Goal: Task Accomplishment & Management: Manage account settings

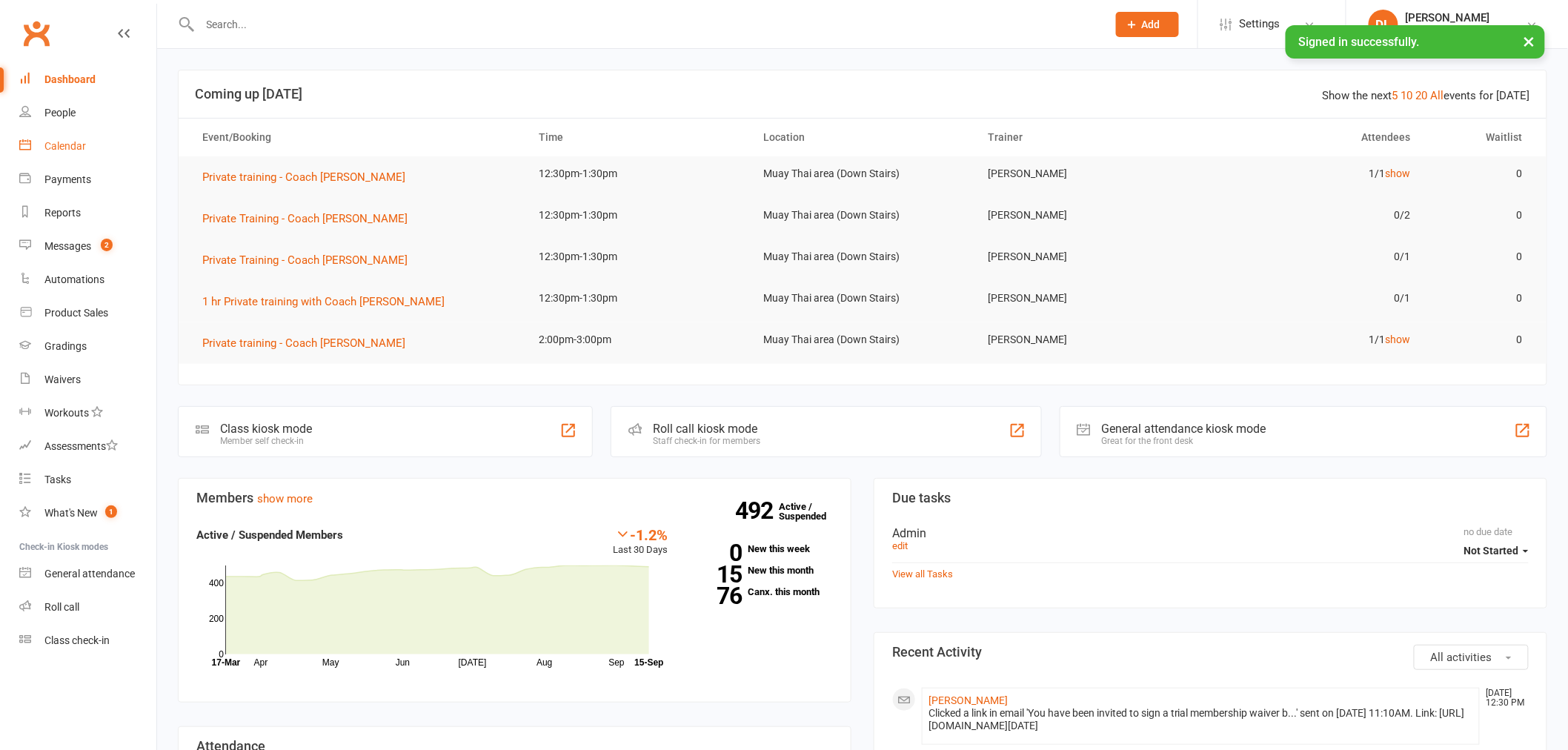
click at [100, 144] on link "Calendar" at bounding box center [88, 146] width 137 height 33
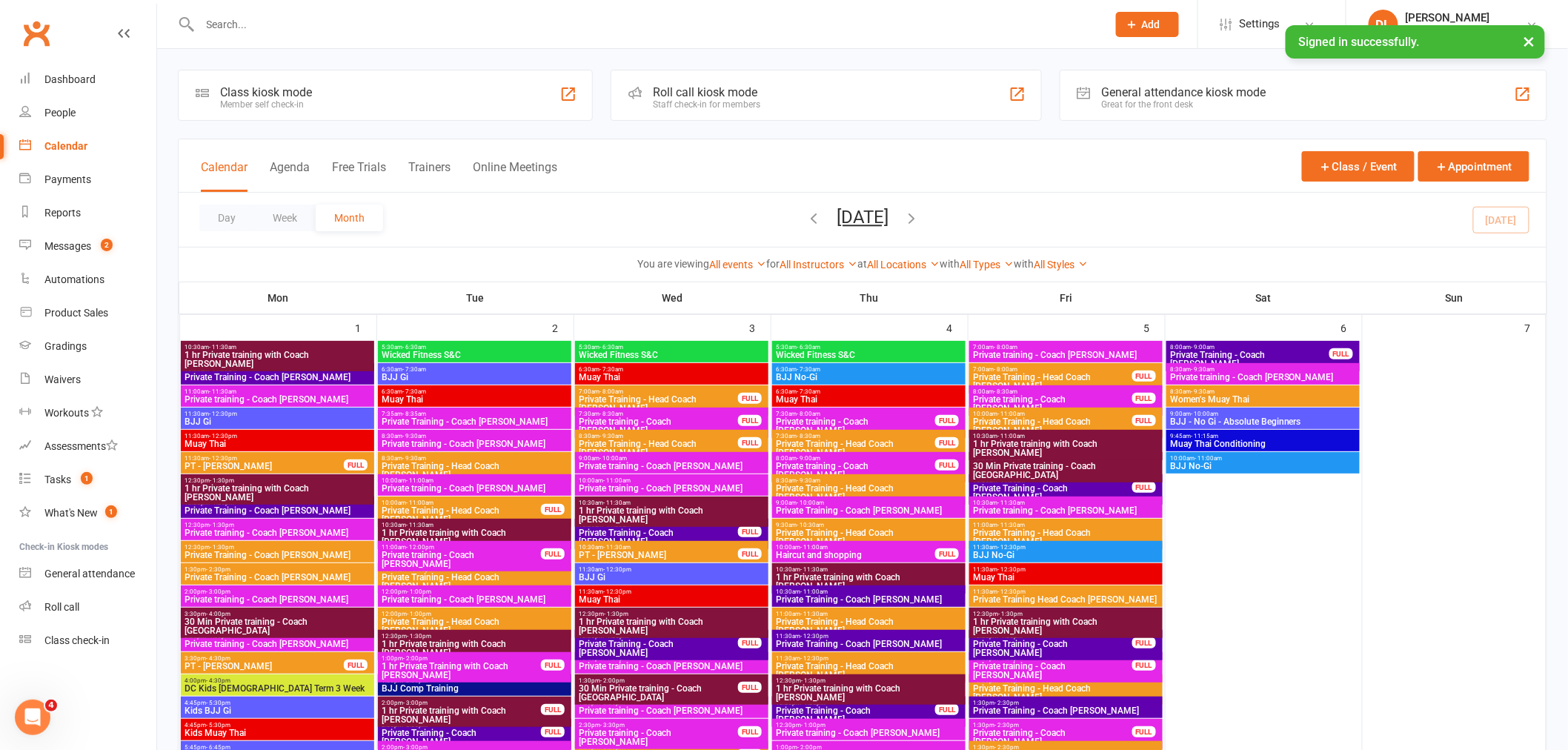
click at [231, 218] on button "Day" at bounding box center [226, 218] width 54 height 26
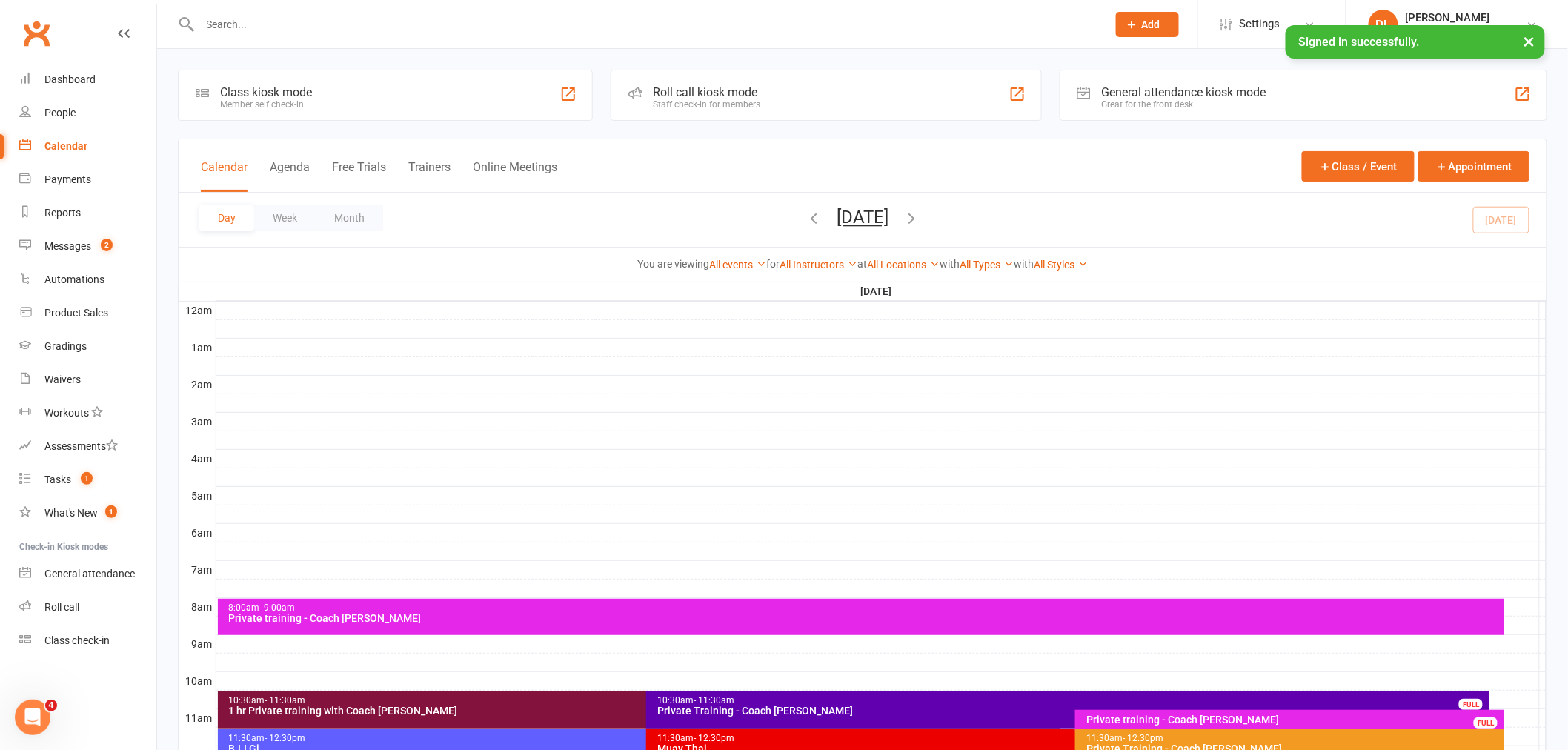
click at [920, 212] on icon "button" at bounding box center [911, 218] width 17 height 17
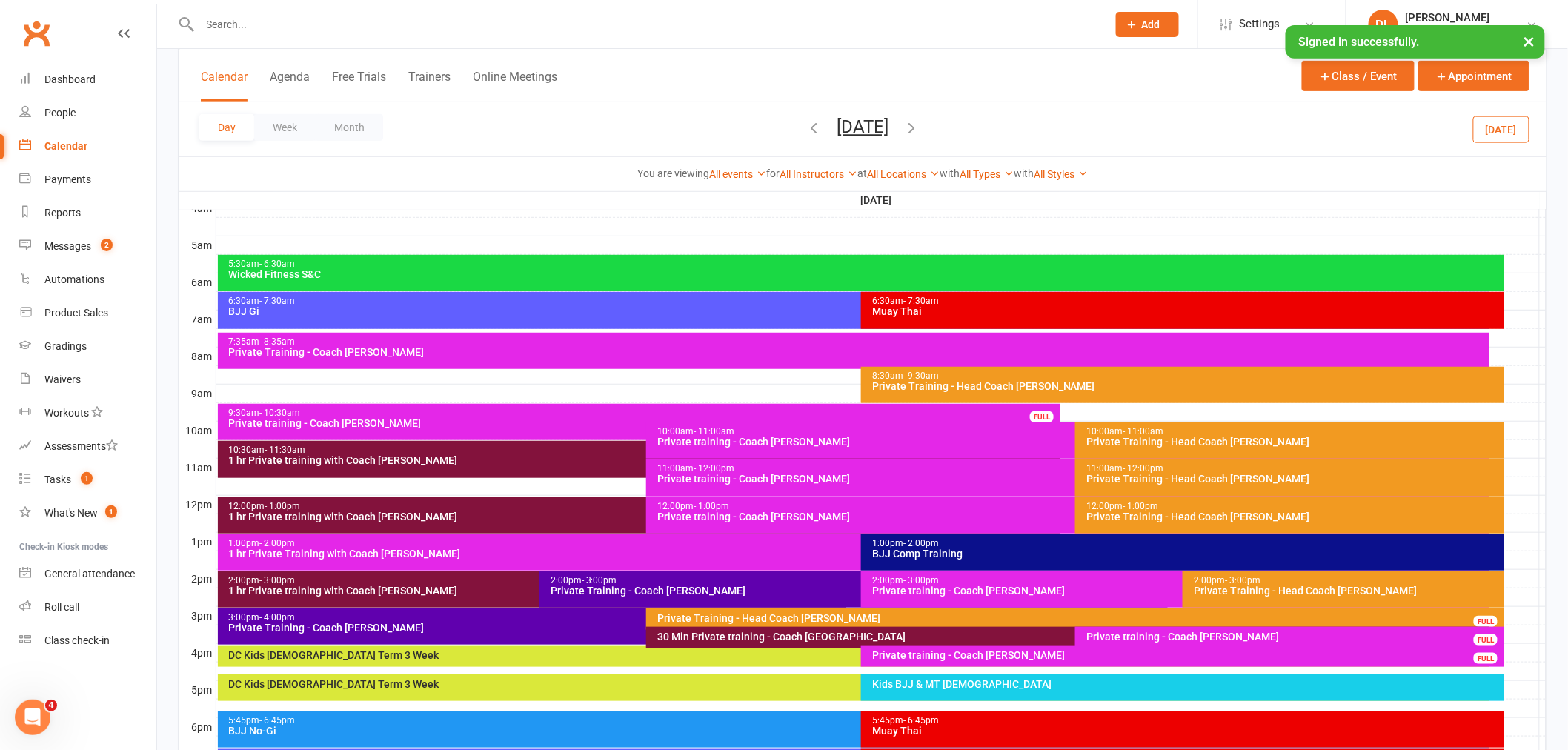
scroll to position [246, 0]
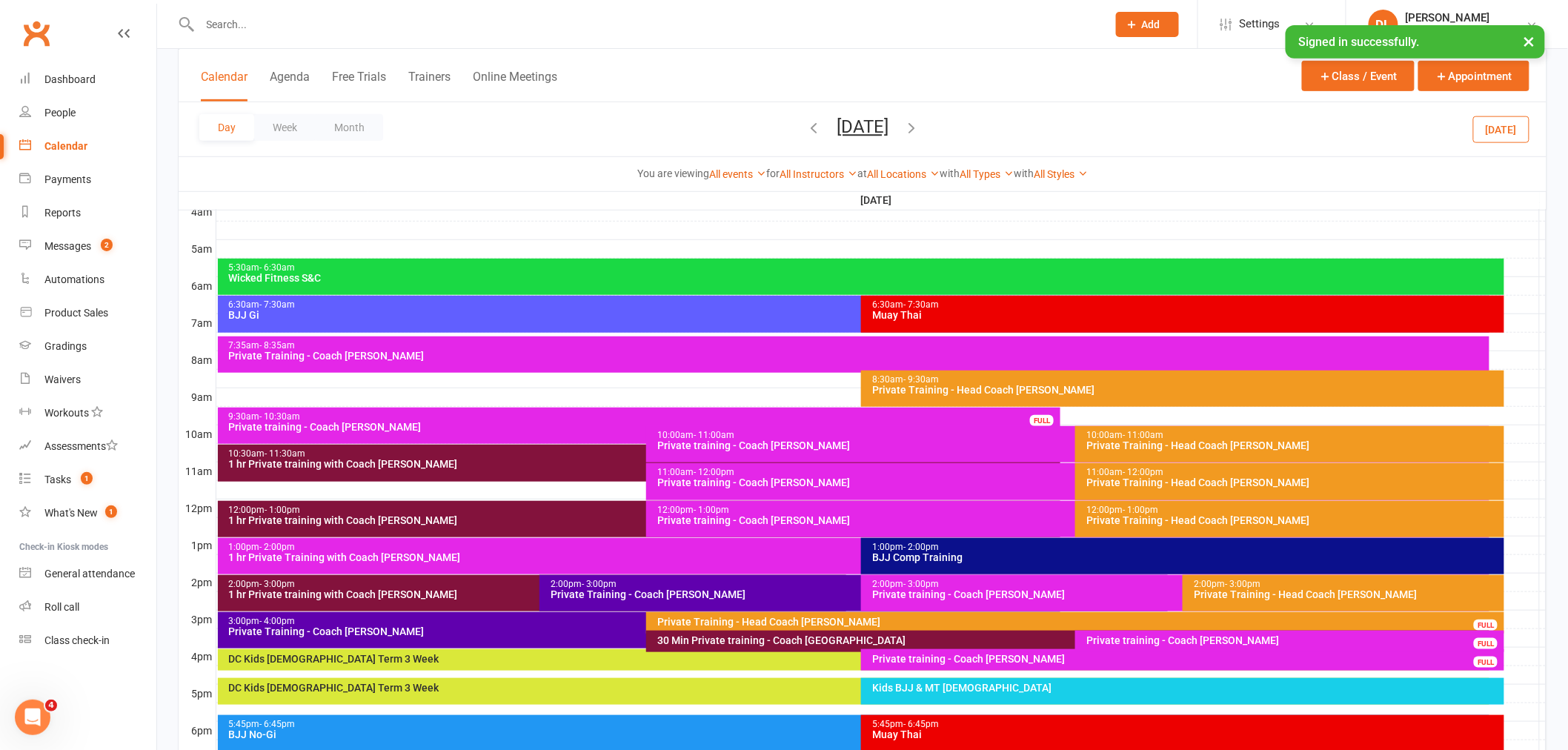
click at [920, 135] on icon "button" at bounding box center [911, 127] width 17 height 17
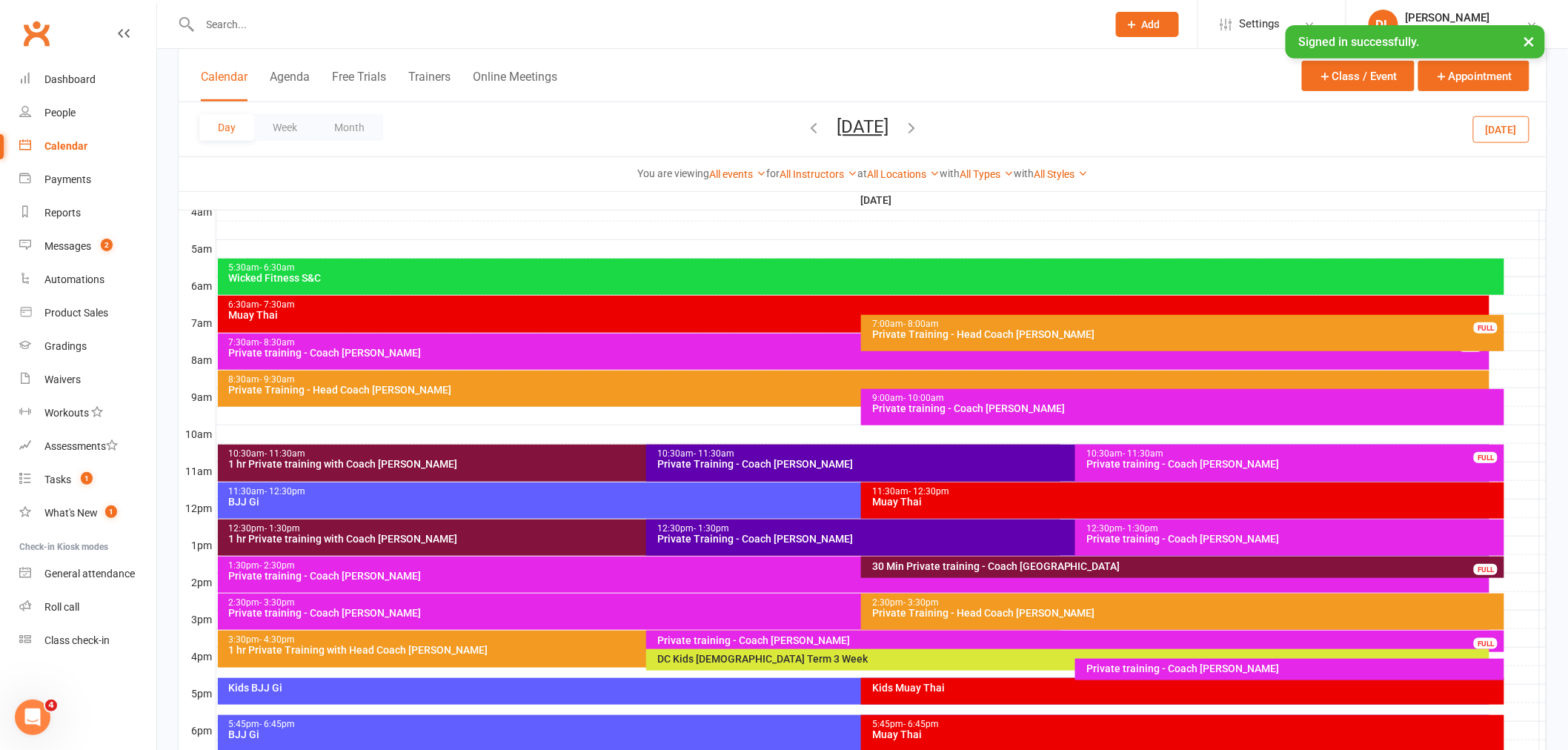
click at [735, 536] on div "Private Training - Coach [PERSON_NAME]" at bounding box center [1071, 539] width 830 height 11
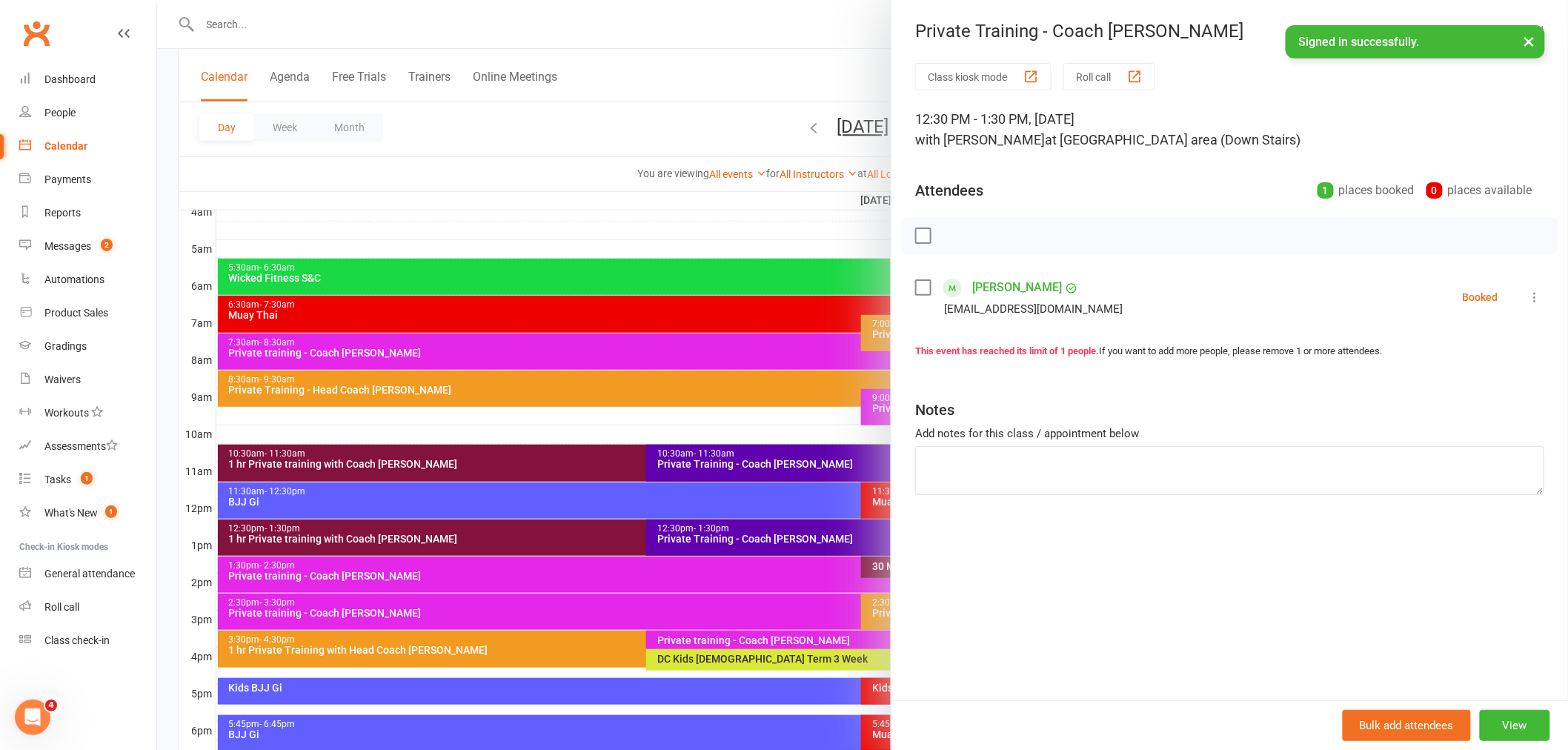
click at [695, 138] on div at bounding box center [863, 375] width 1411 height 750
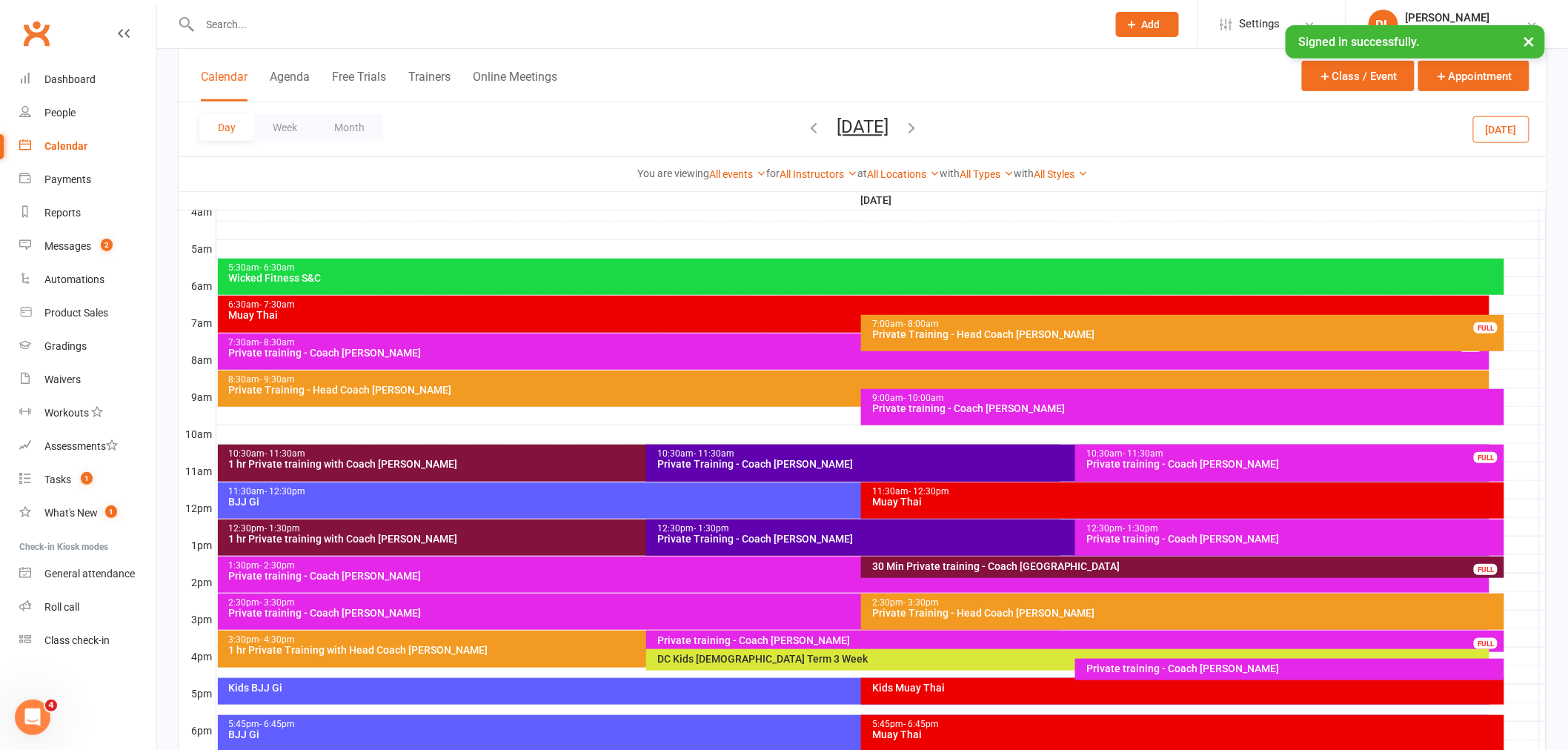
click at [920, 126] on icon "button" at bounding box center [911, 127] width 17 height 17
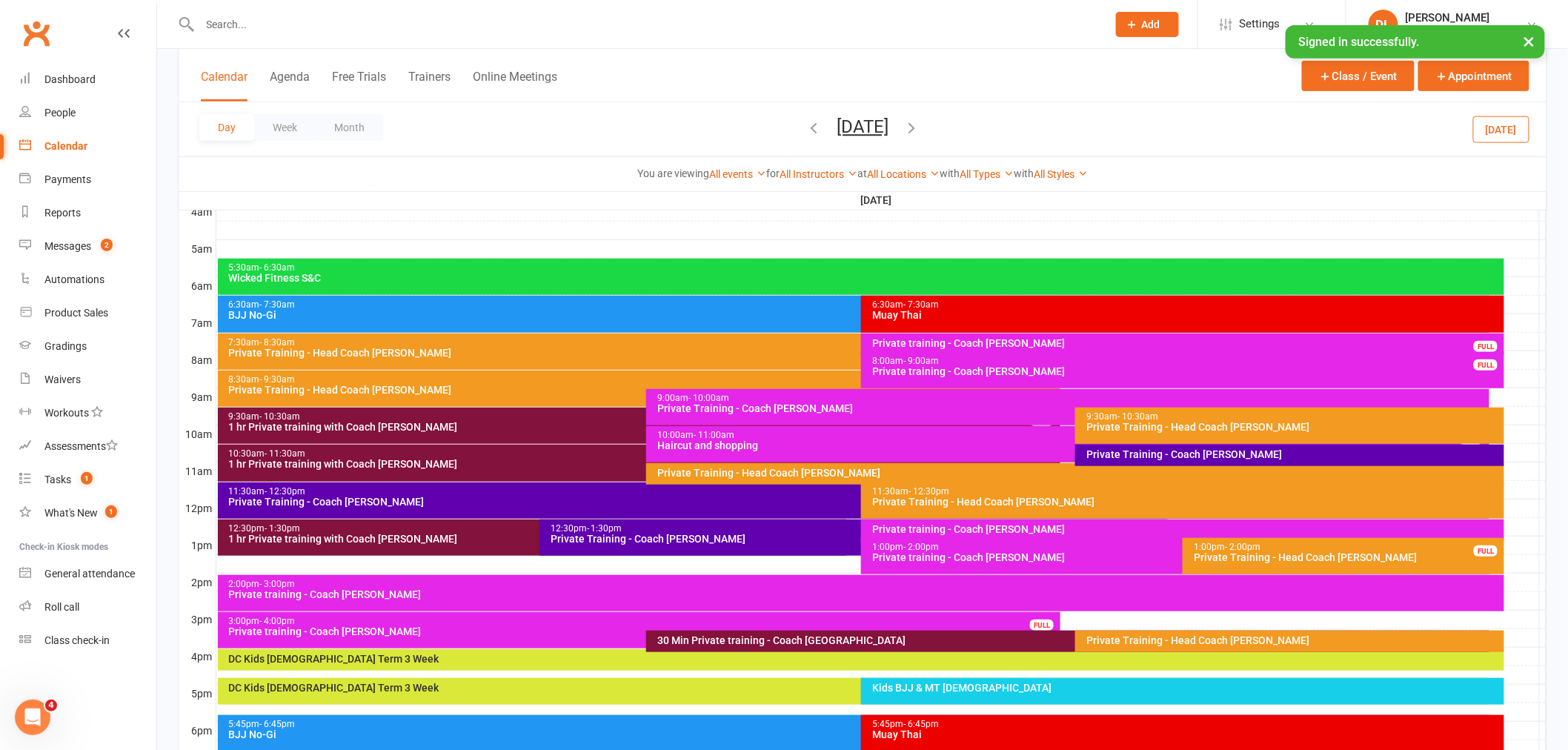
click at [412, 508] on div "11:30am - 12:30pm Private Training - Coach Dan FULL" at bounding box center [854, 500] width 1272 height 36
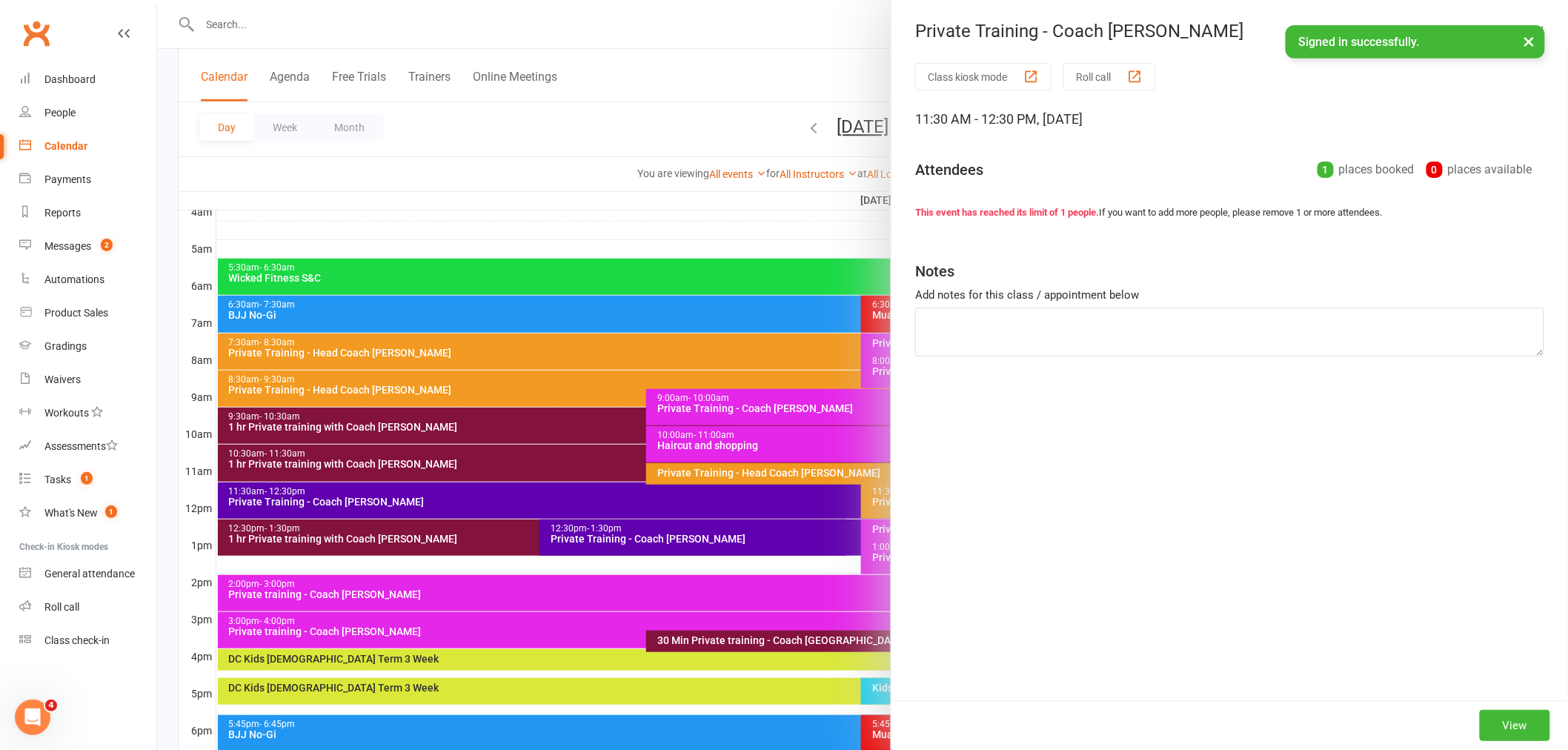
click at [704, 535] on div at bounding box center [863, 375] width 1411 height 750
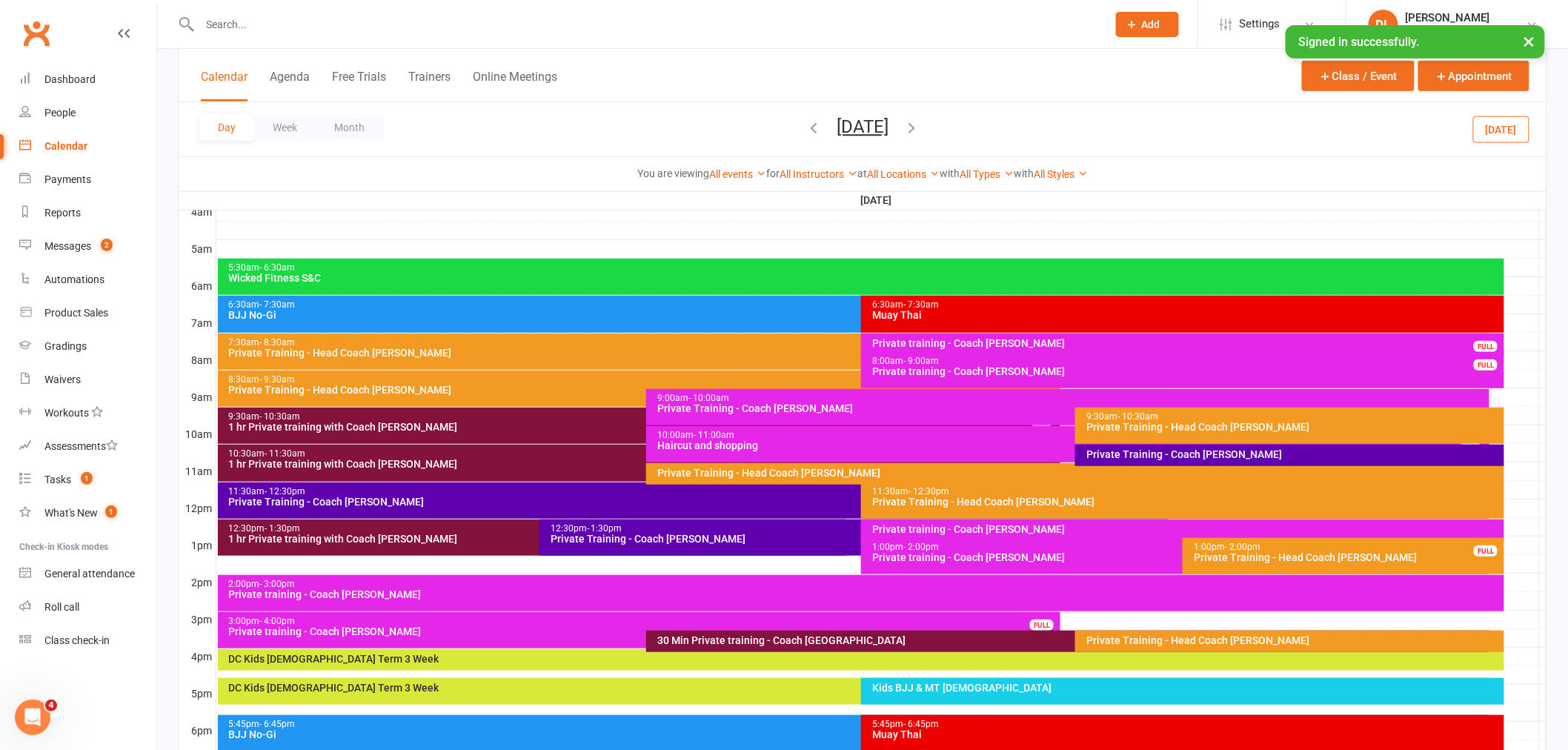
click at [704, 535] on div "Private Training - Coach [PERSON_NAME]" at bounding box center [857, 539] width 615 height 11
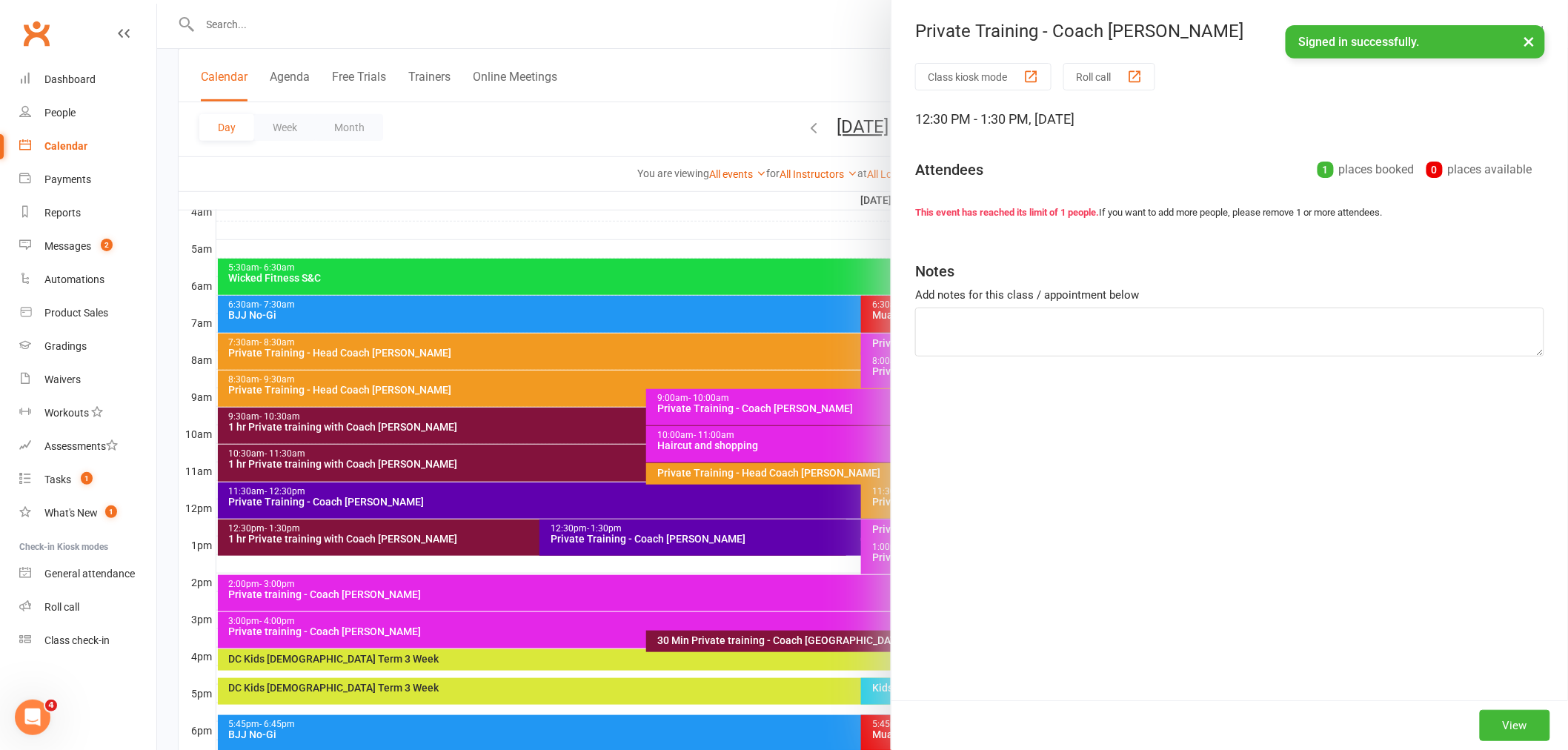
click at [772, 105] on div at bounding box center [863, 375] width 1411 height 750
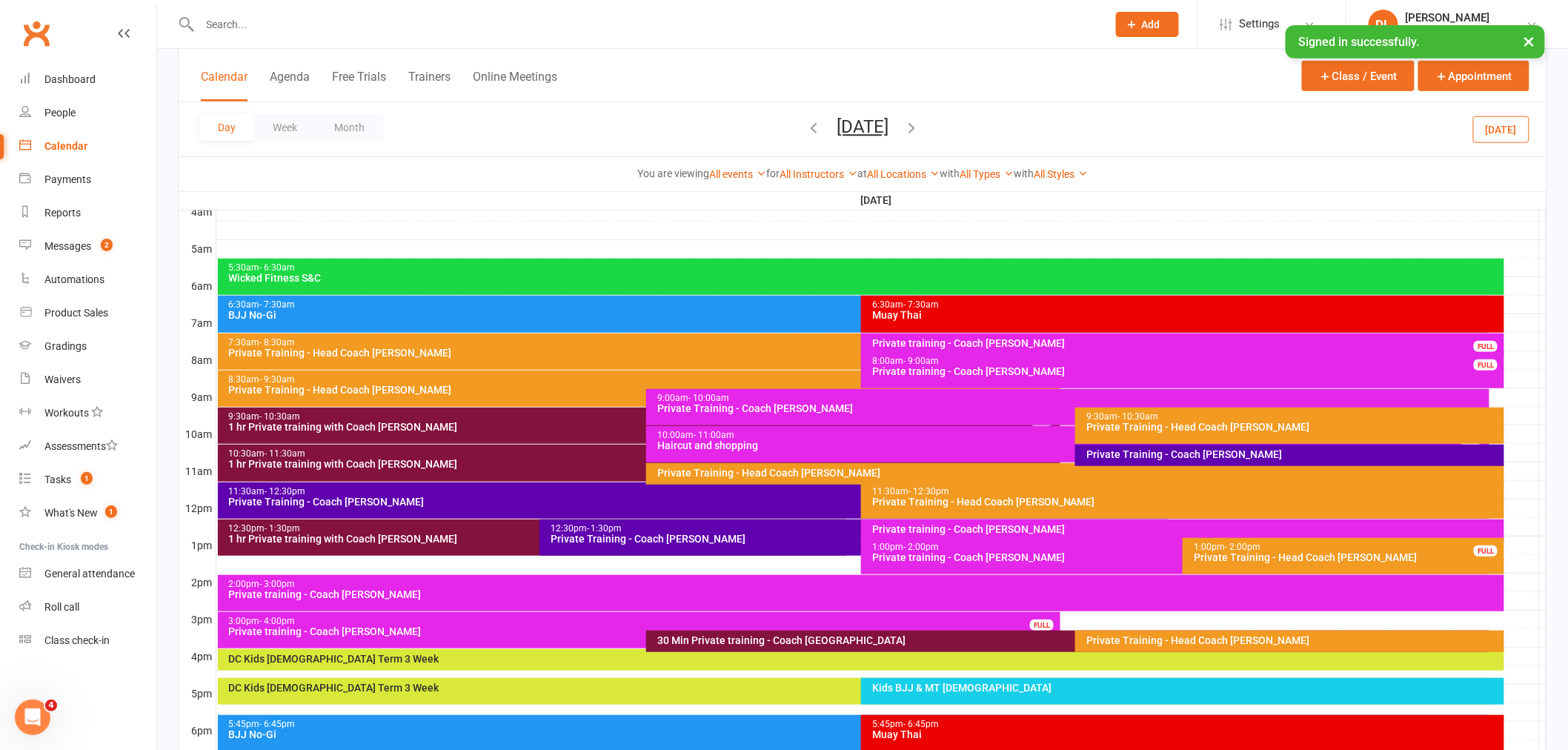
click at [920, 117] on button "button" at bounding box center [911, 130] width 17 height 26
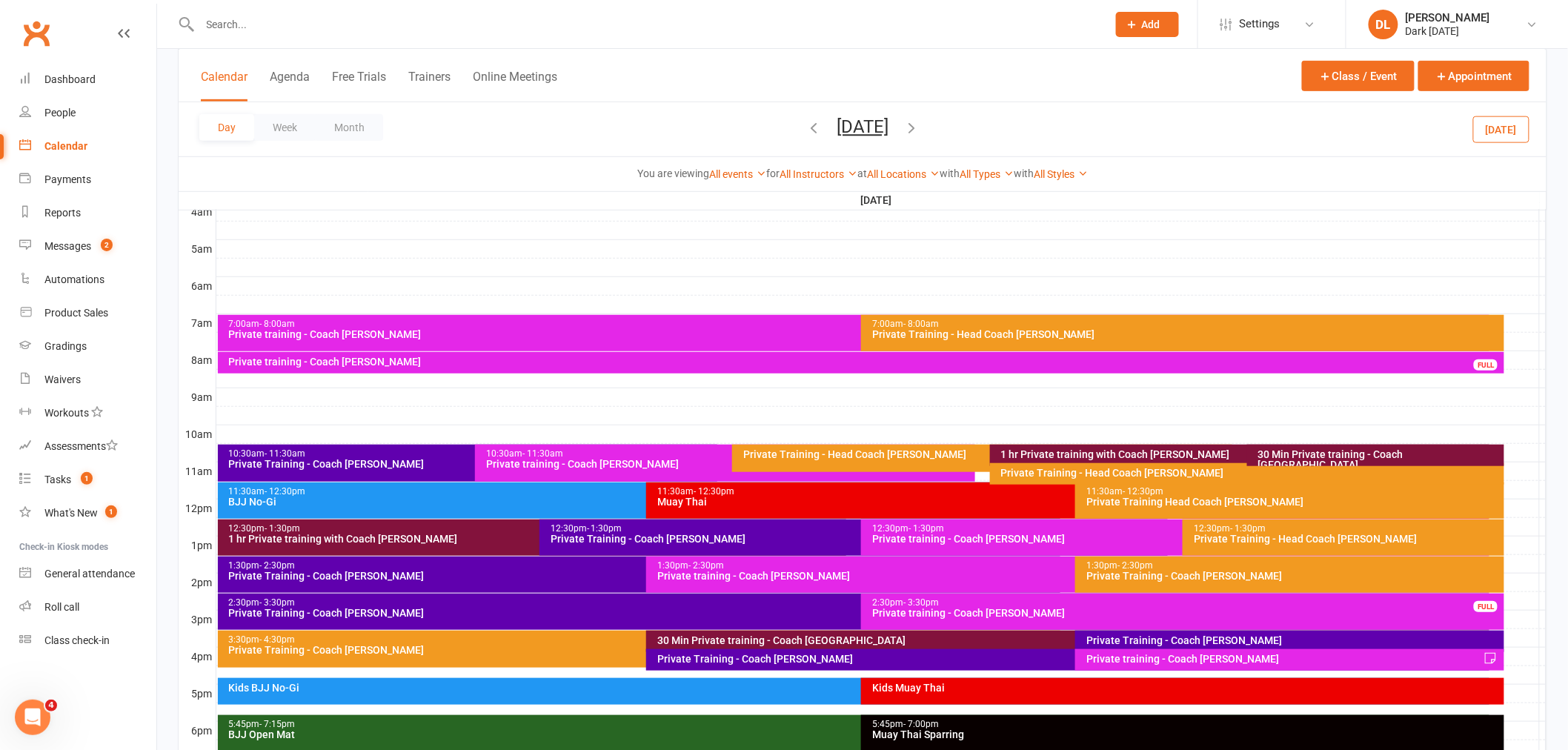
click at [290, 25] on input "text" at bounding box center [646, 25] width 901 height 21
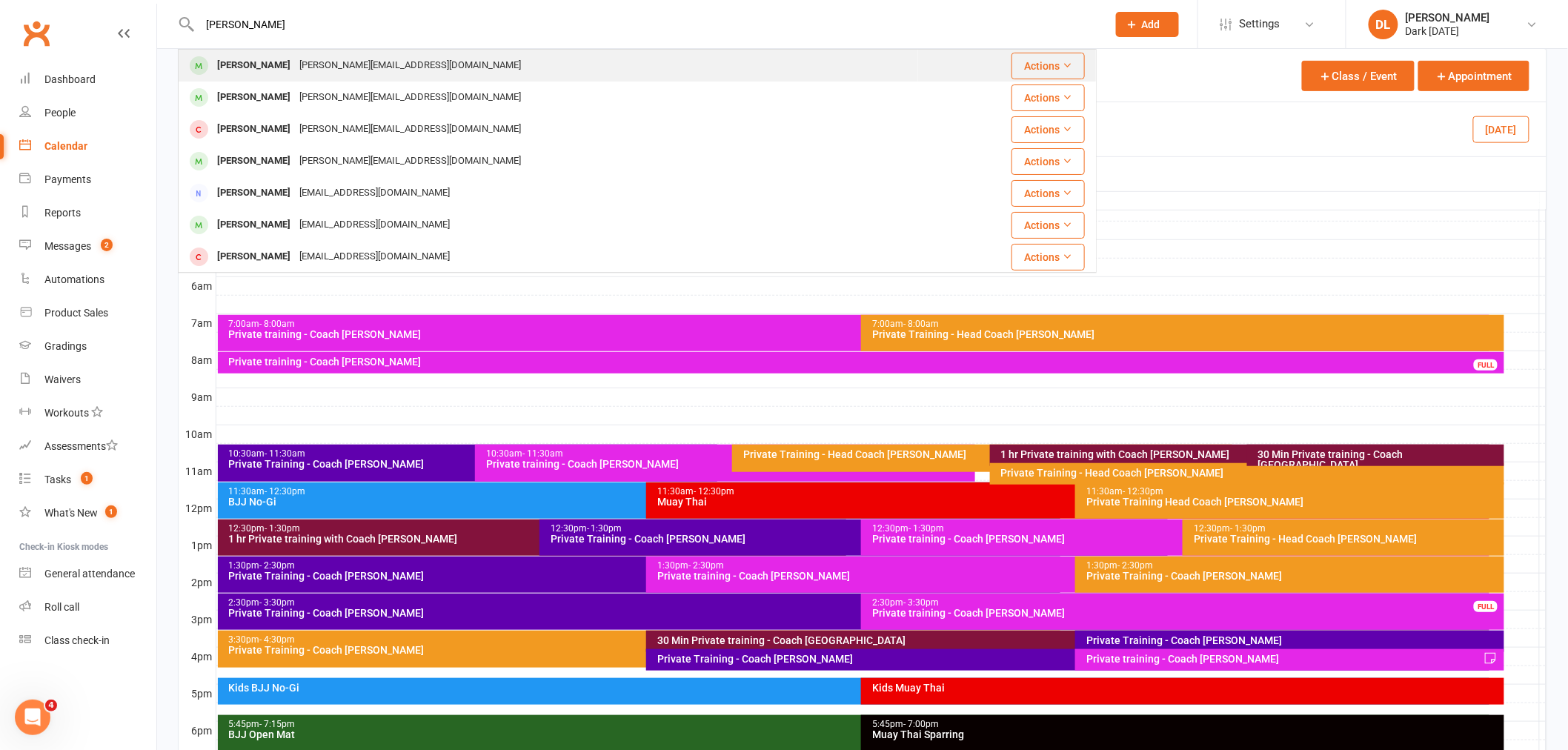
type input "[PERSON_NAME]"
click at [317, 70] on div "[PERSON_NAME][EMAIL_ADDRESS][DOMAIN_NAME]" at bounding box center [410, 65] width 231 height 21
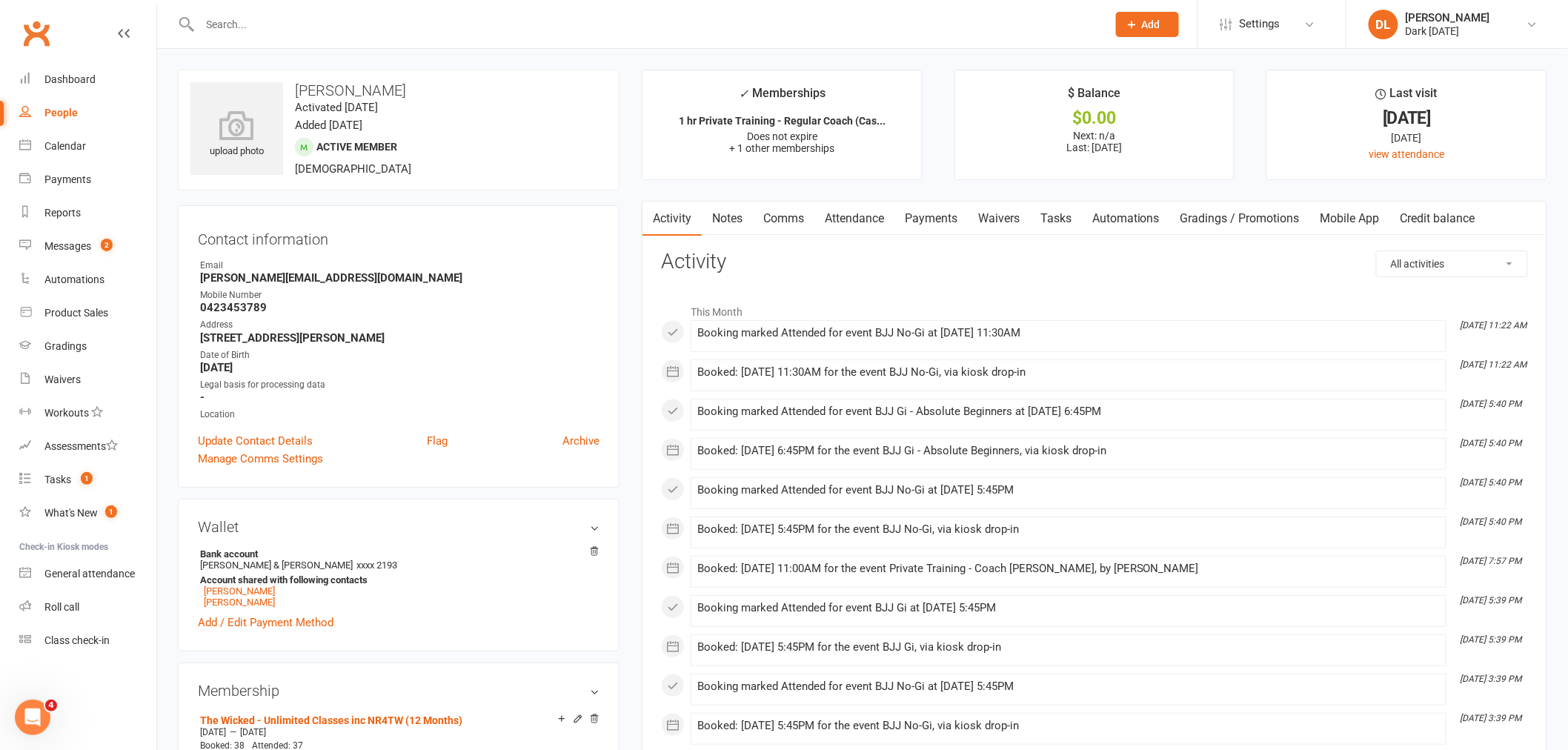
click at [951, 217] on link "Payments" at bounding box center [931, 218] width 74 height 34
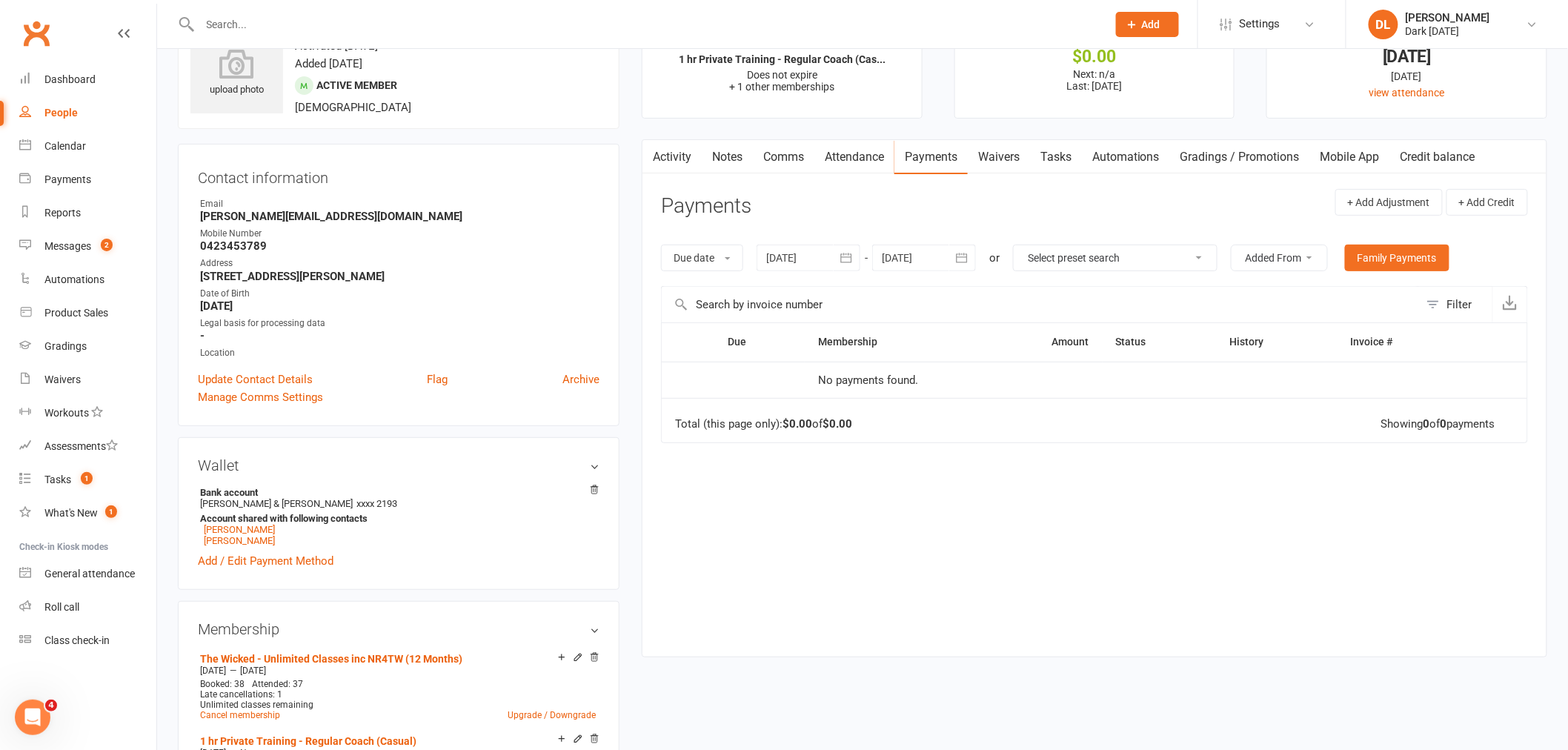
scroll to position [246, 0]
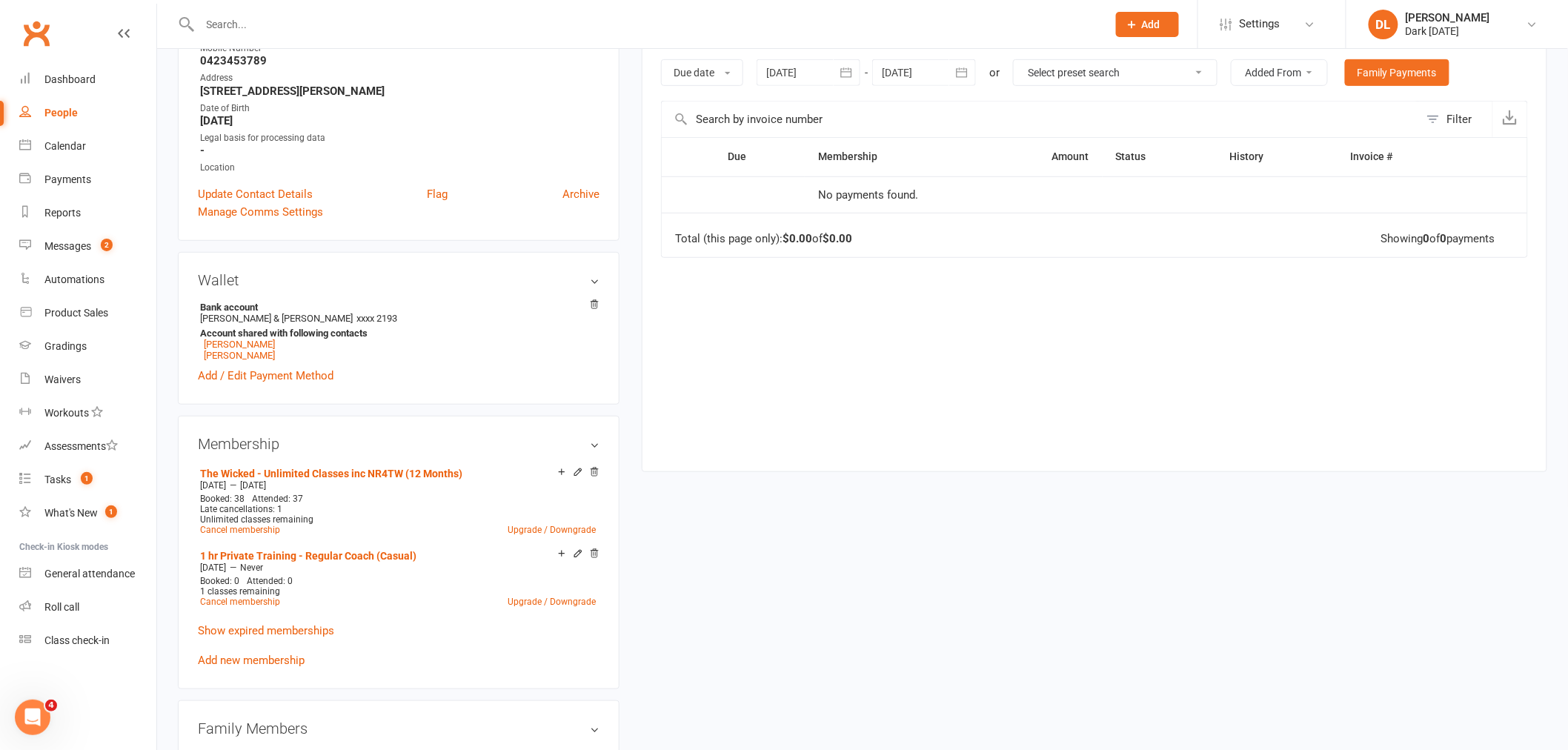
drag, startPoint x: 278, startPoint y: 653, endPoint x: 306, endPoint y: 645, distance: 29.1
click at [278, 654] on link "Add new membership" at bounding box center [251, 660] width 107 height 13
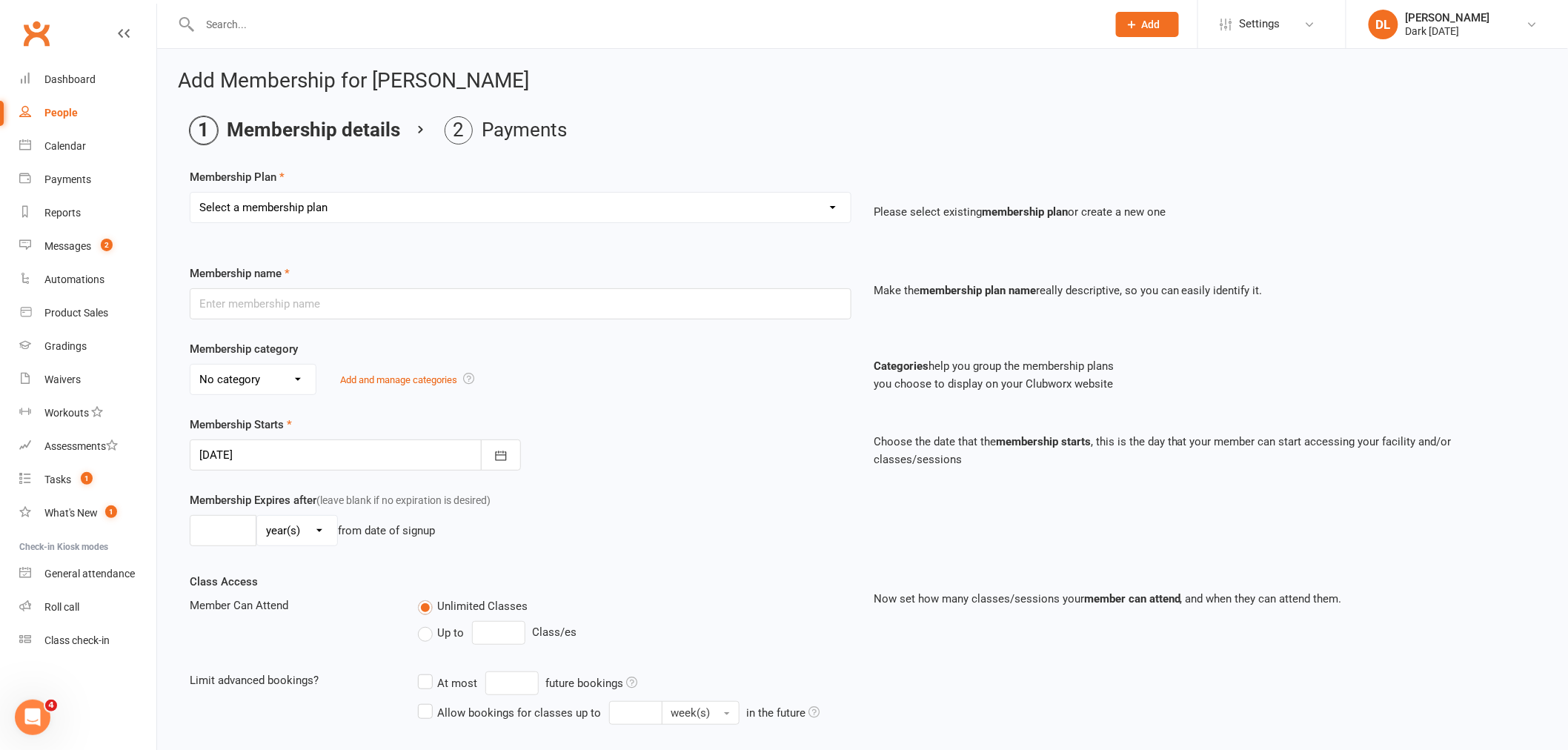
click at [276, 225] on div "Select a membership plan Create new Membership Plan Redzone Knife Defence Works…" at bounding box center [519, 218] width 684 height 52
drag, startPoint x: 262, startPoint y: 211, endPoint x: 260, endPoint y: 188, distance: 23.1
click at [262, 211] on select "Select a membership plan Create new Membership Plan Redzone Knife Defence Works…" at bounding box center [520, 208] width 660 height 30
select select "6"
click at [190, 193] on select "Select a membership plan Create new Membership Plan Redzone Knife Defence Works…" at bounding box center [520, 208] width 660 height 30
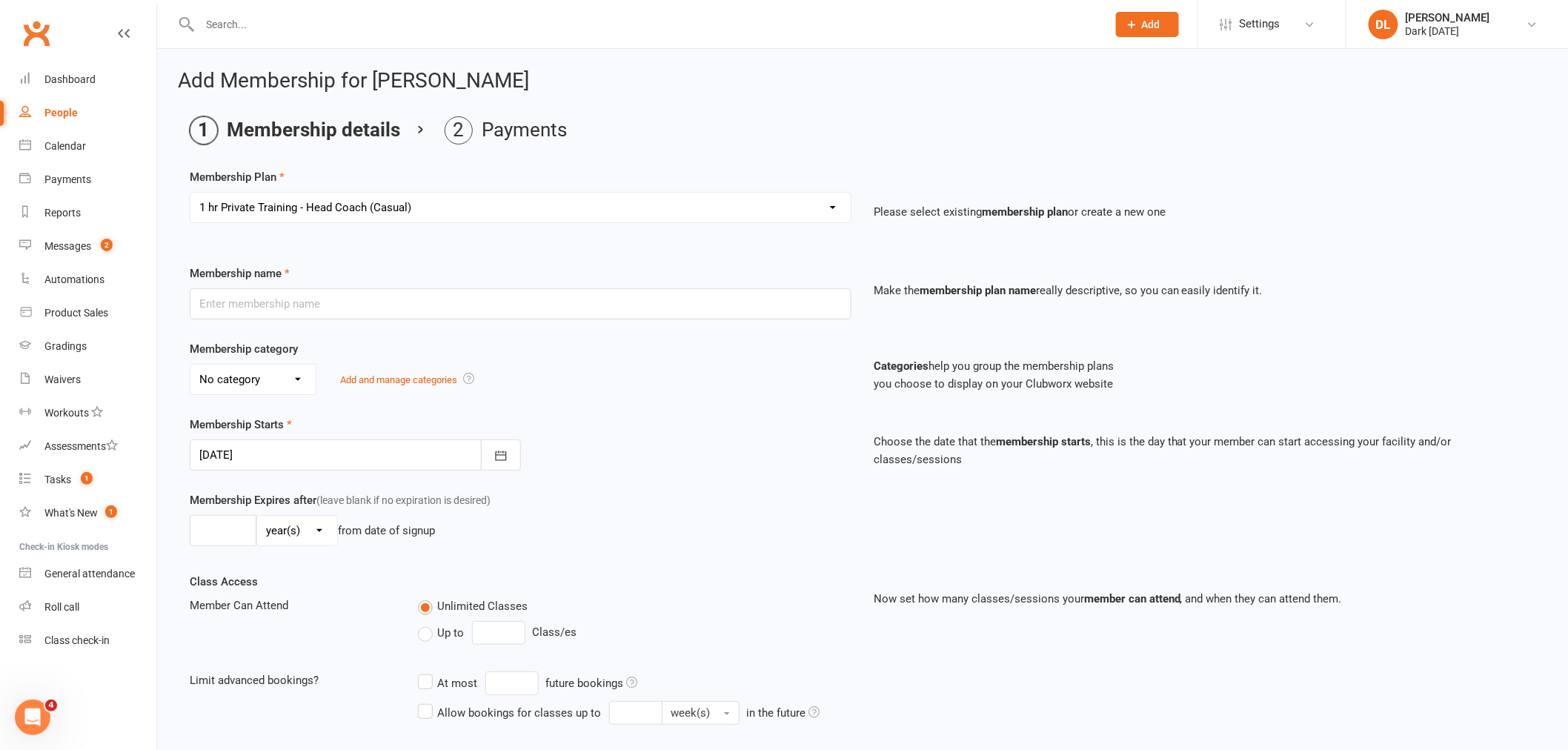
type input "1 hr Private Training - Head Coach (Casual)"
select select "5"
type input "0"
type input "1"
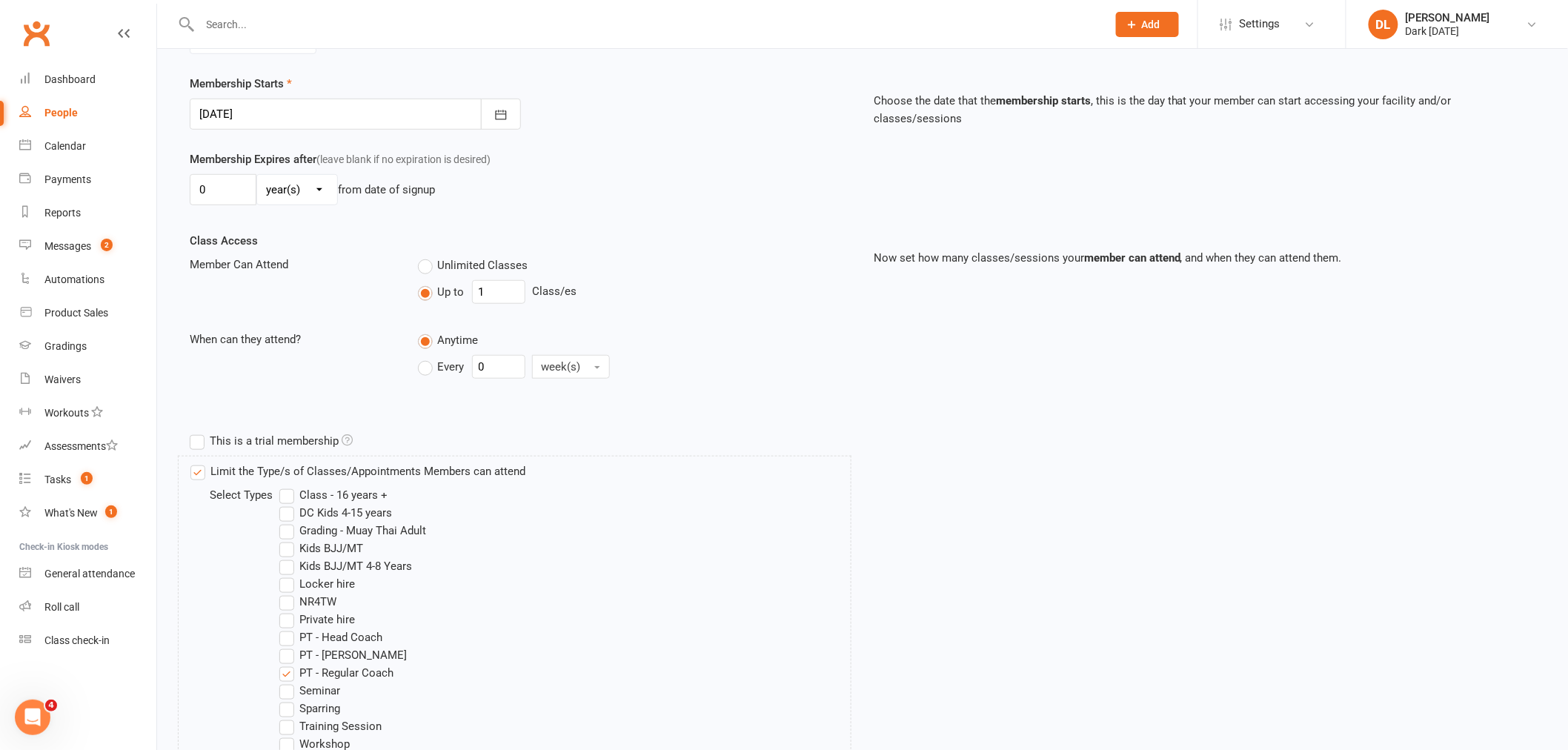
scroll to position [560, 0]
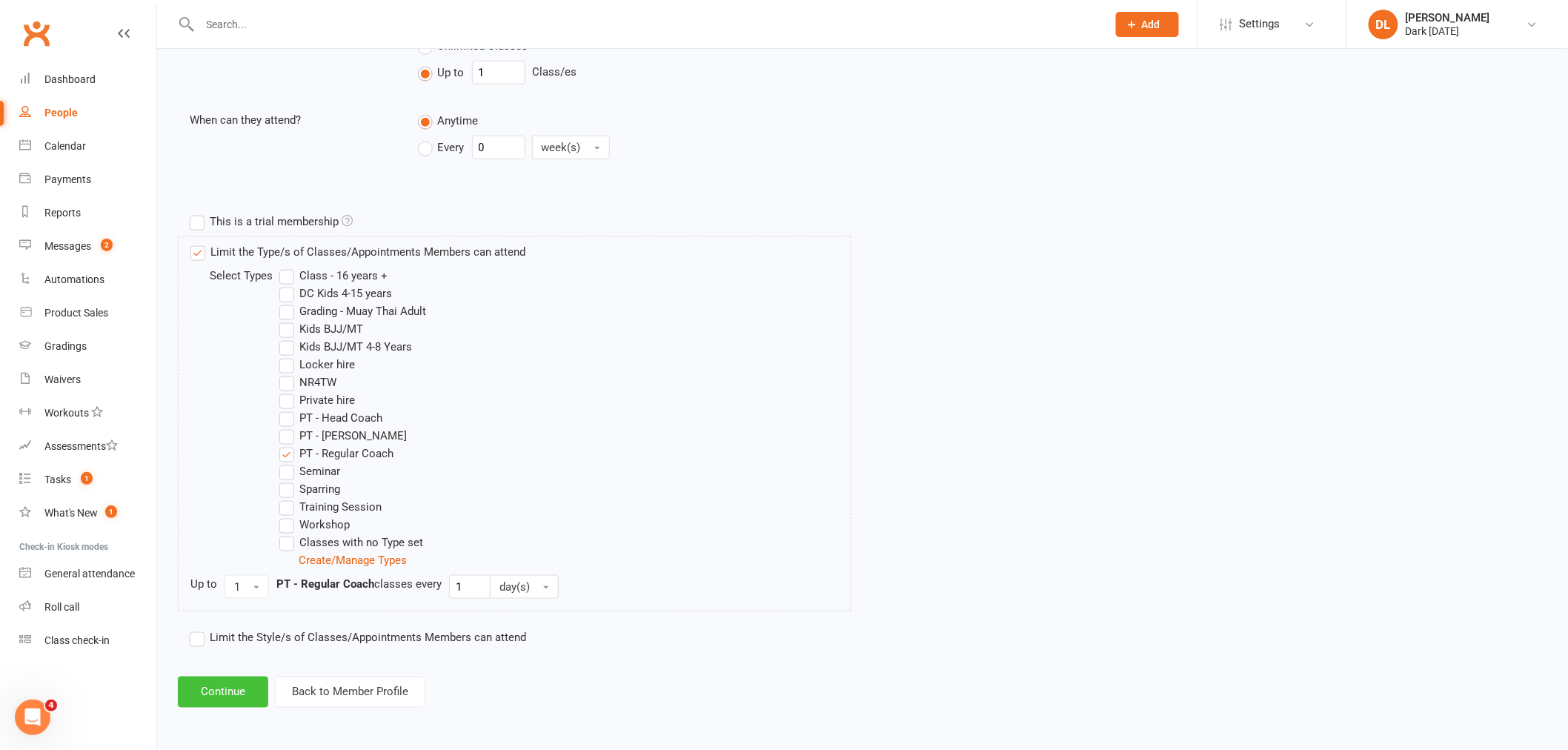
click at [250, 689] on button "Continue" at bounding box center [223, 691] width 90 height 31
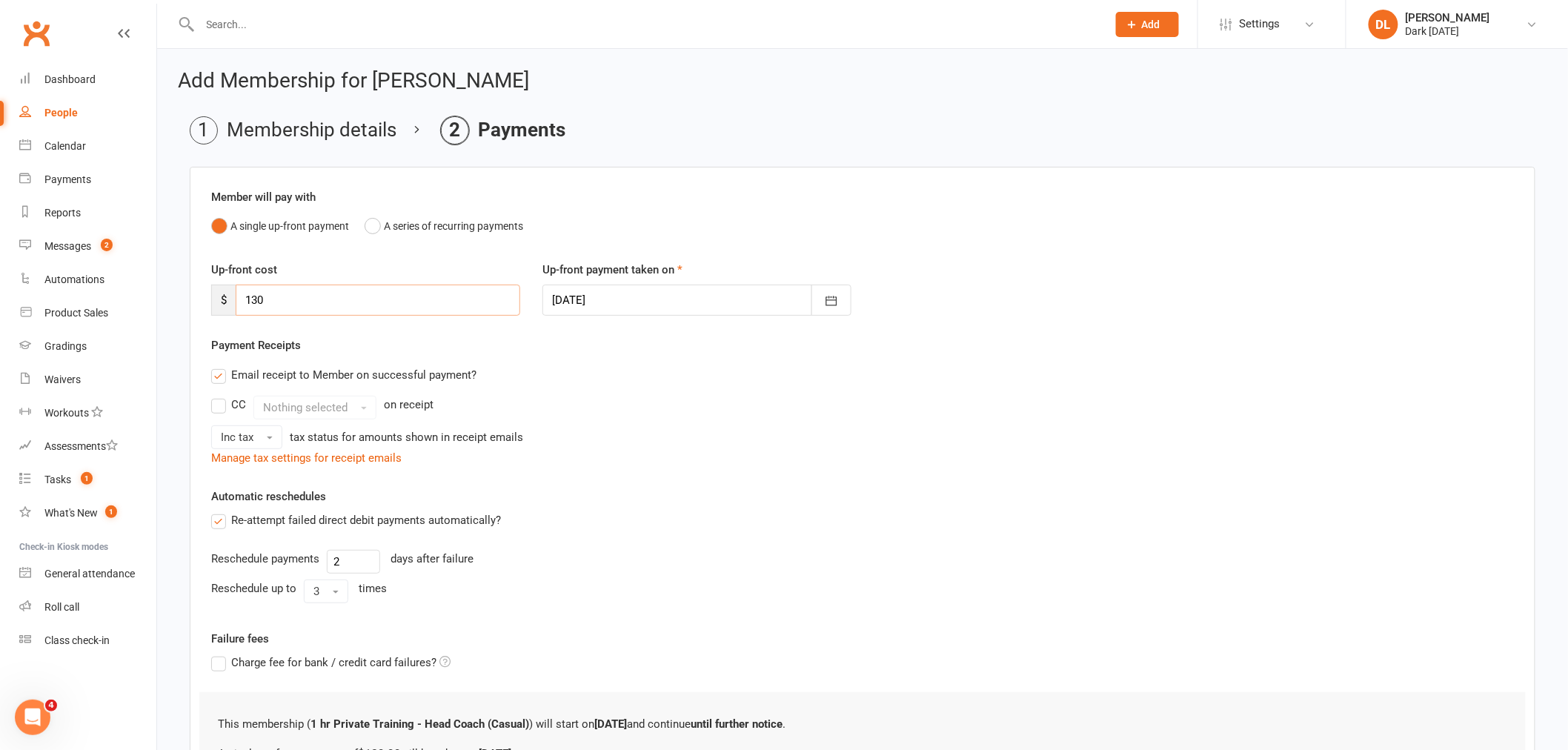
click at [260, 297] on input "130" at bounding box center [378, 299] width 284 height 31
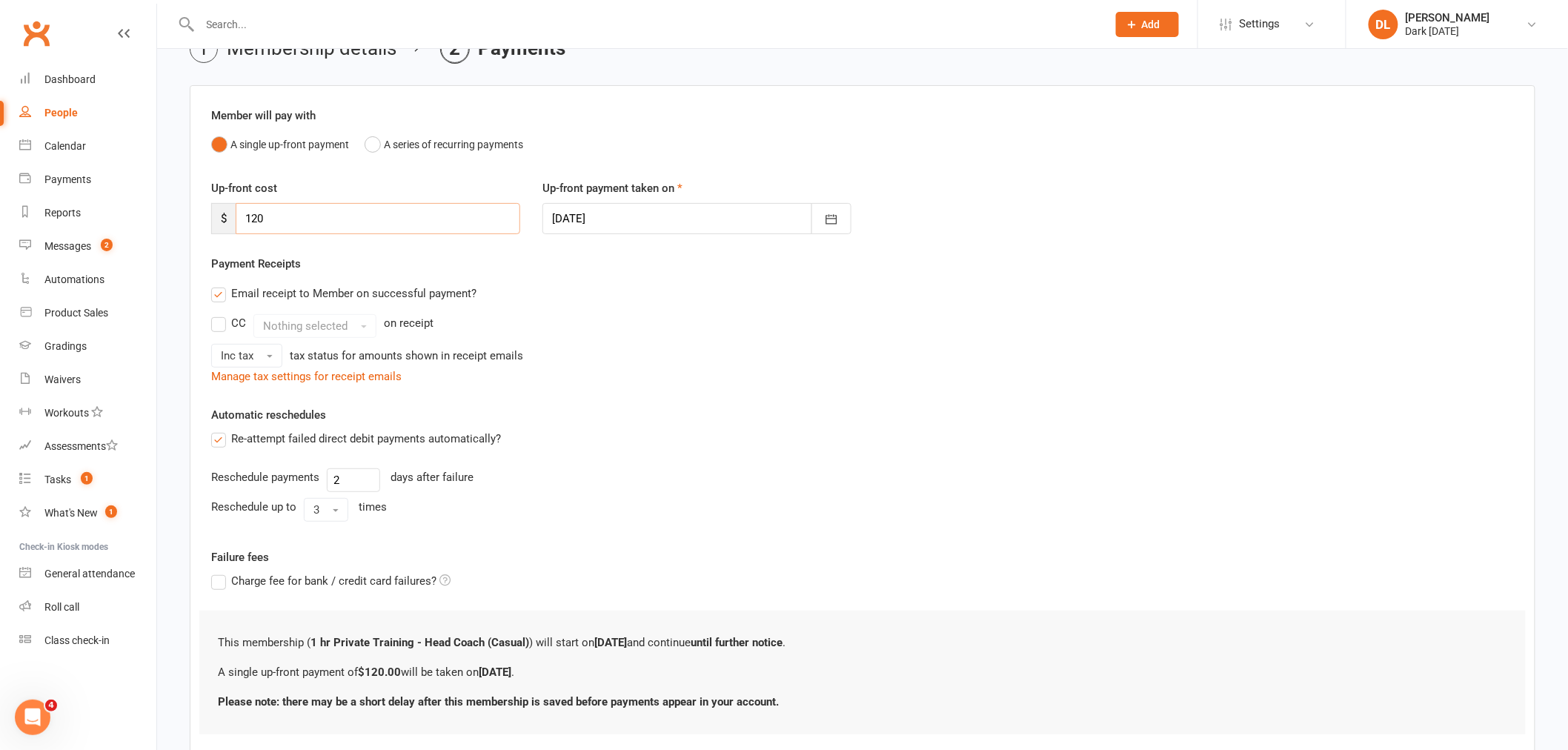
scroll to position [175, 0]
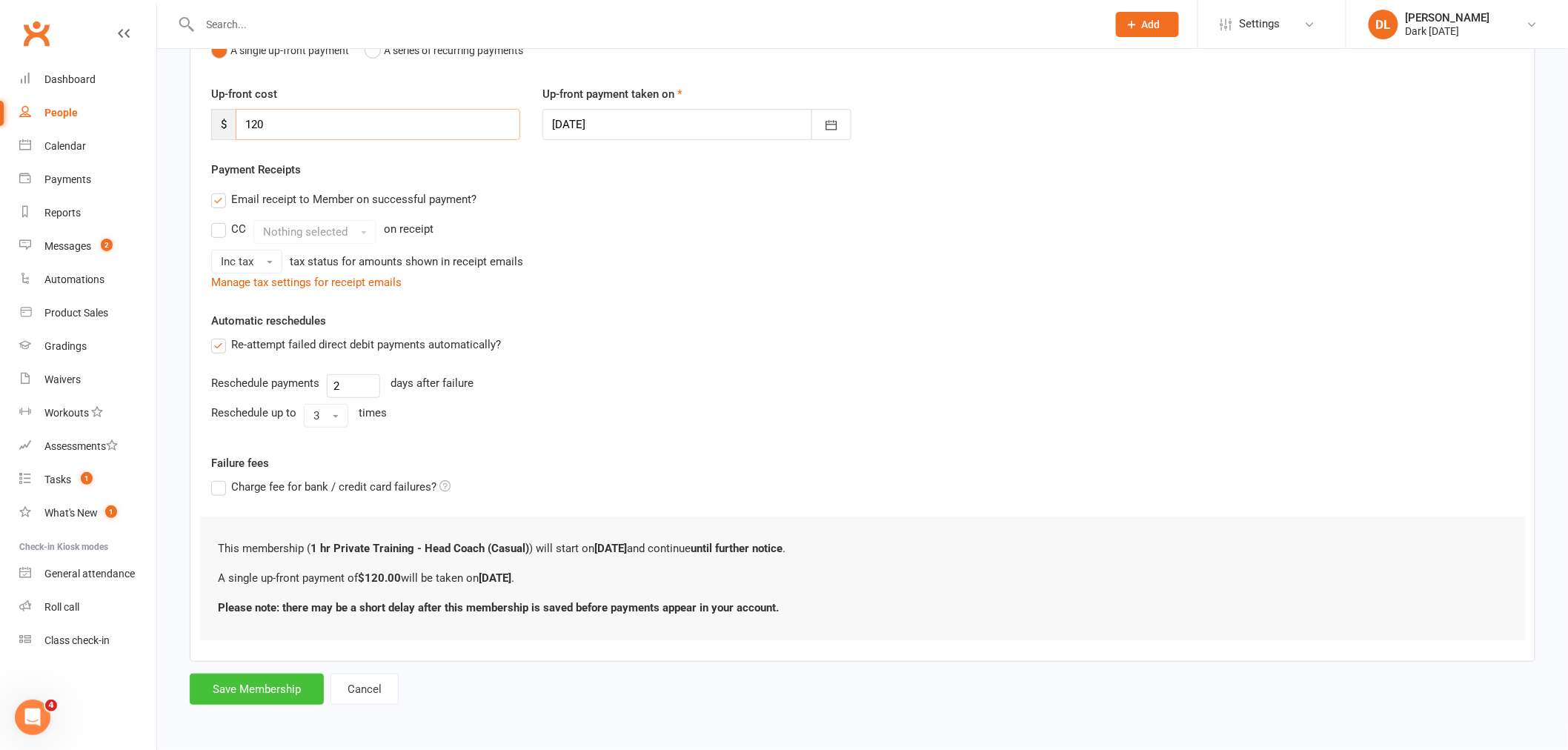
type input "120"
click at [233, 688] on button "Save Membership" at bounding box center [256, 689] width 134 height 31
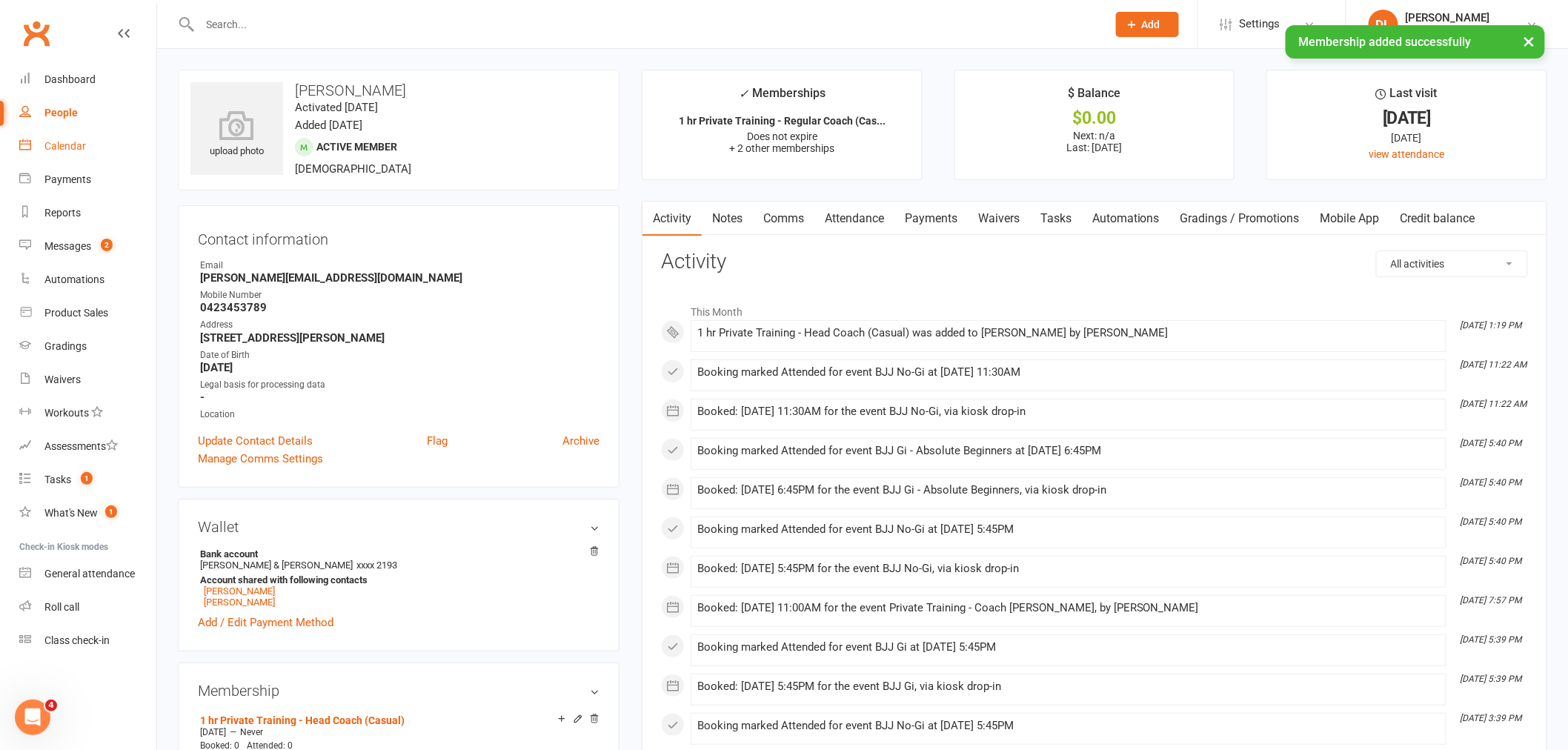
drag, startPoint x: 73, startPoint y: 149, endPoint x: 121, endPoint y: 189, distance: 62.5
click at [73, 149] on div "Calendar" at bounding box center [65, 146] width 41 height 12
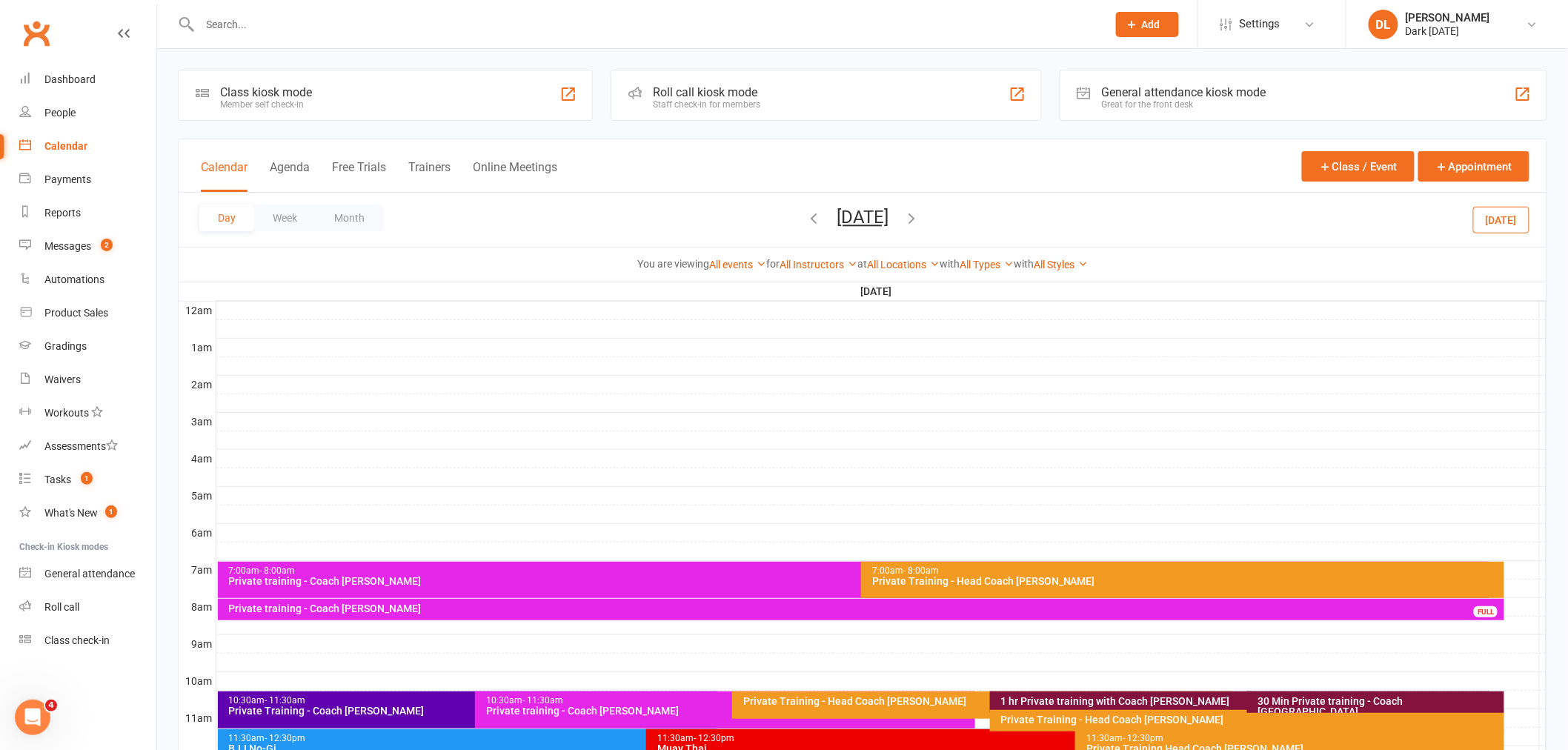
click at [878, 217] on button "[DATE]" at bounding box center [862, 218] width 52 height 21
click at [905, 189] on div "Calendar Agenda Free Trials Trainers Online Meetings Class / Event Appointment" at bounding box center [862, 166] width 1368 height 54
